Goal: Complete application form: Complete application form

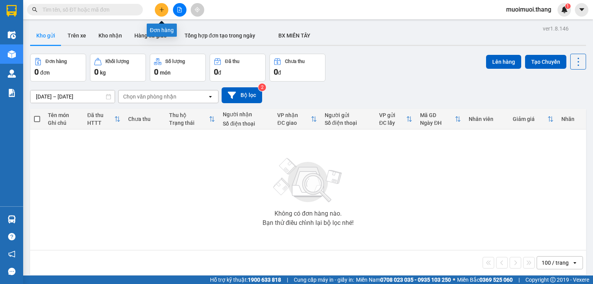
click at [161, 11] on icon "plus" at bounding box center [161, 9] width 5 height 5
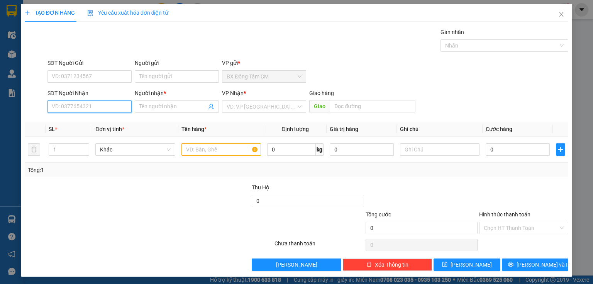
click at [97, 112] on input "SĐT Người Nhận" at bounding box center [90, 106] width 84 height 12
type input "0908569104"
click at [170, 109] on input "Người nhận *" at bounding box center [172, 106] width 67 height 8
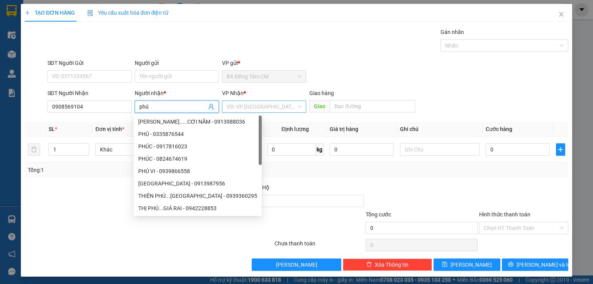
type input "phú"
click at [245, 106] on input "search" at bounding box center [262, 107] width 70 height 12
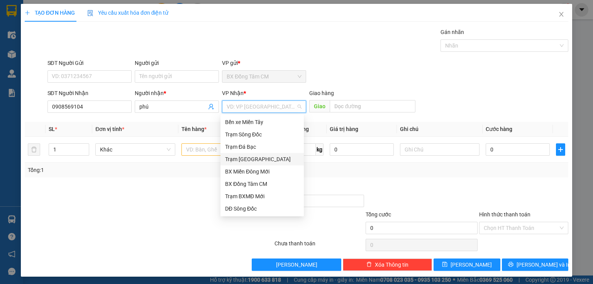
click at [260, 156] on div "Trạm [GEOGRAPHIC_DATA]" at bounding box center [262, 159] width 74 height 8
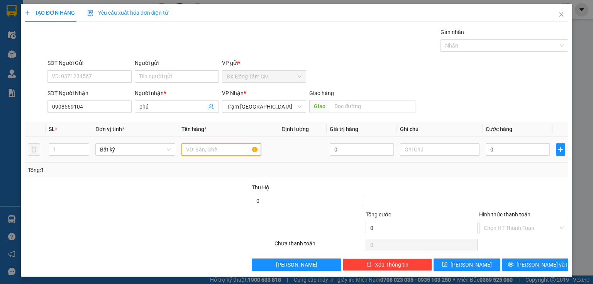
click at [206, 151] on input "text" at bounding box center [222, 149] width 80 height 12
type input "1th"
click at [500, 146] on input "0" at bounding box center [518, 149] width 64 height 12
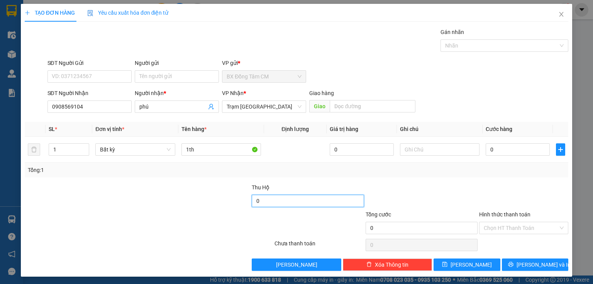
click at [265, 199] on input "0" at bounding box center [308, 201] width 112 height 12
type input "40.000"
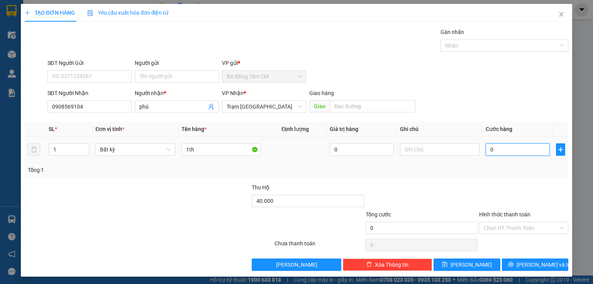
click at [513, 148] on input "0" at bounding box center [518, 149] width 64 height 12
type input "5"
type input "50"
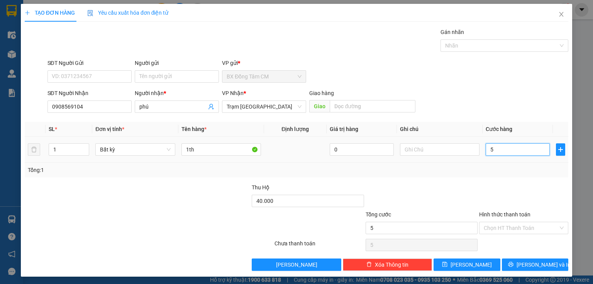
type input "50"
click at [486, 155] on input "50" at bounding box center [518, 149] width 64 height 12
type input "50.000"
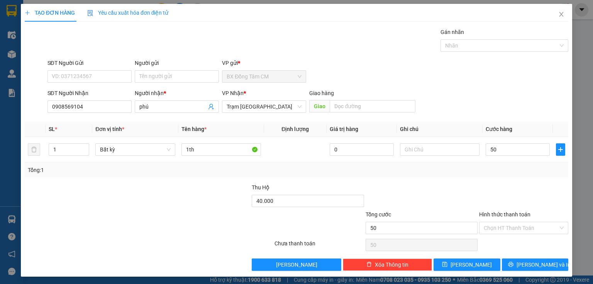
type input "50.000"
click at [508, 175] on div "Tổng: 1" at bounding box center [297, 170] width 544 height 15
click at [517, 260] on button "[PERSON_NAME] và In" at bounding box center [535, 264] width 67 height 12
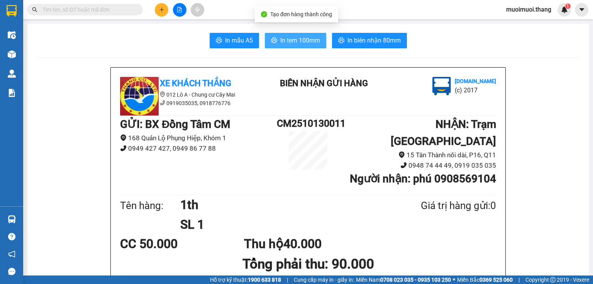
click at [306, 44] on span "In tem 100mm" at bounding box center [300, 41] width 40 height 10
